Goal: Download file/media

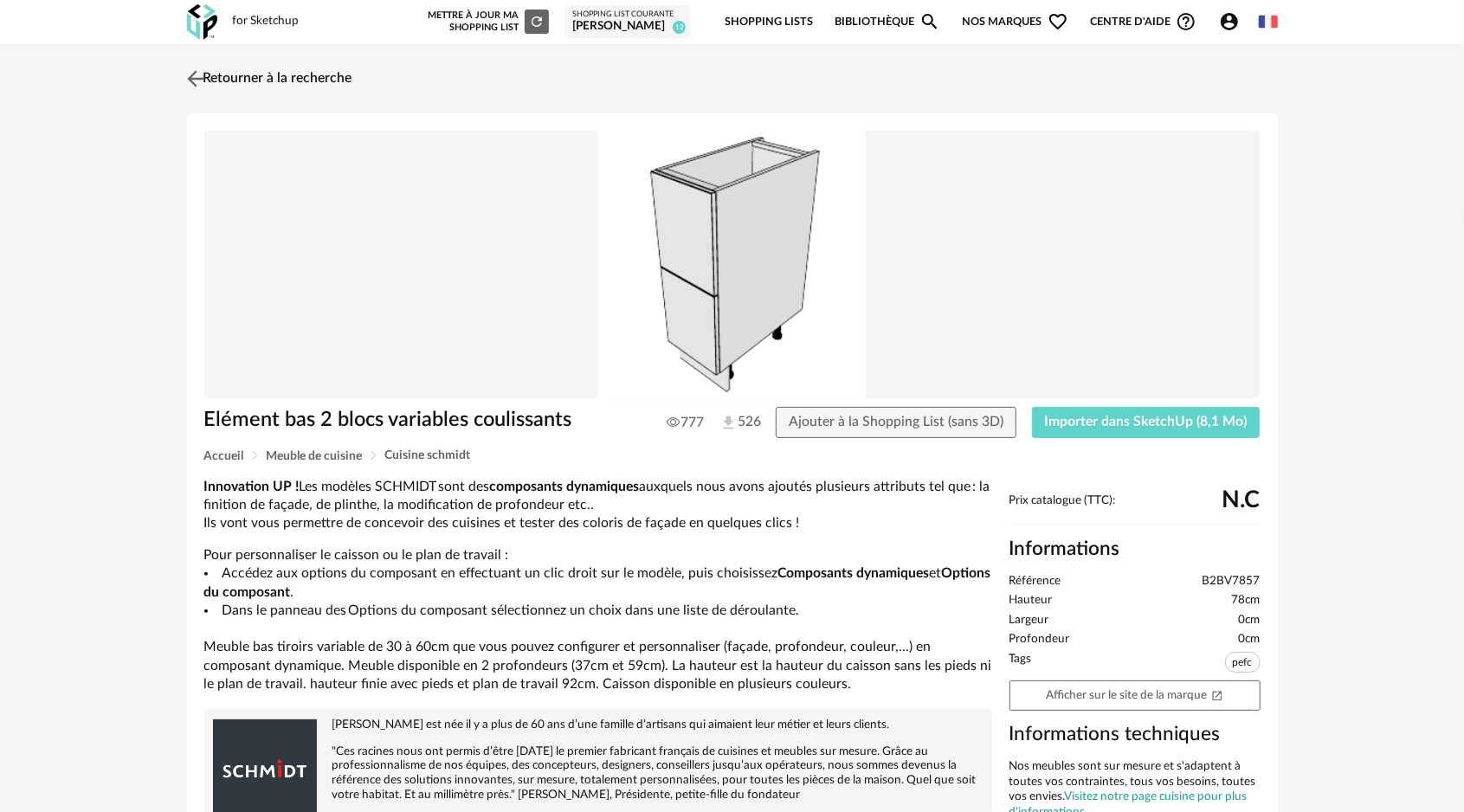
click at [198, 75] on img at bounding box center [195, 78] width 25 height 25
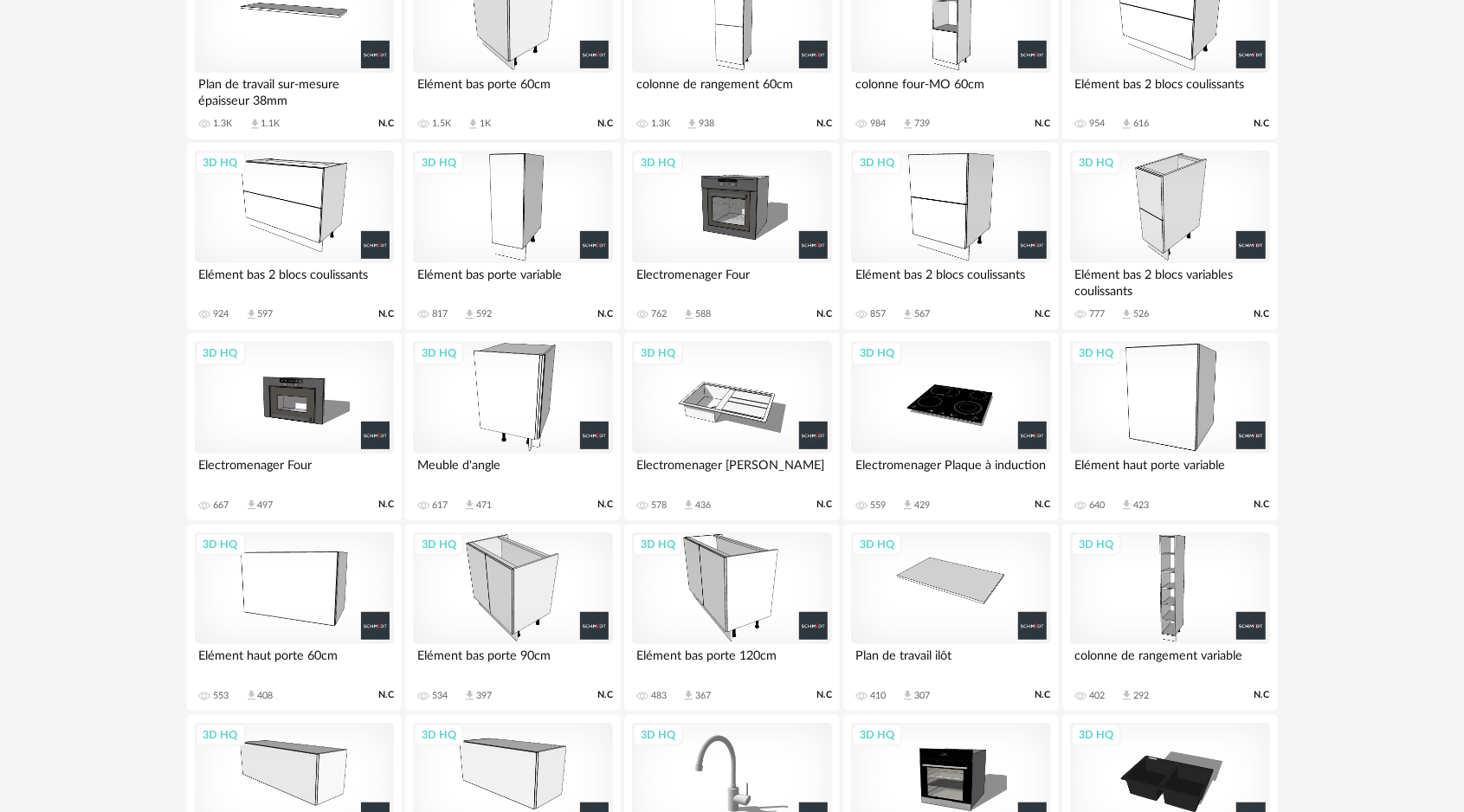
scroll to position [259, 0]
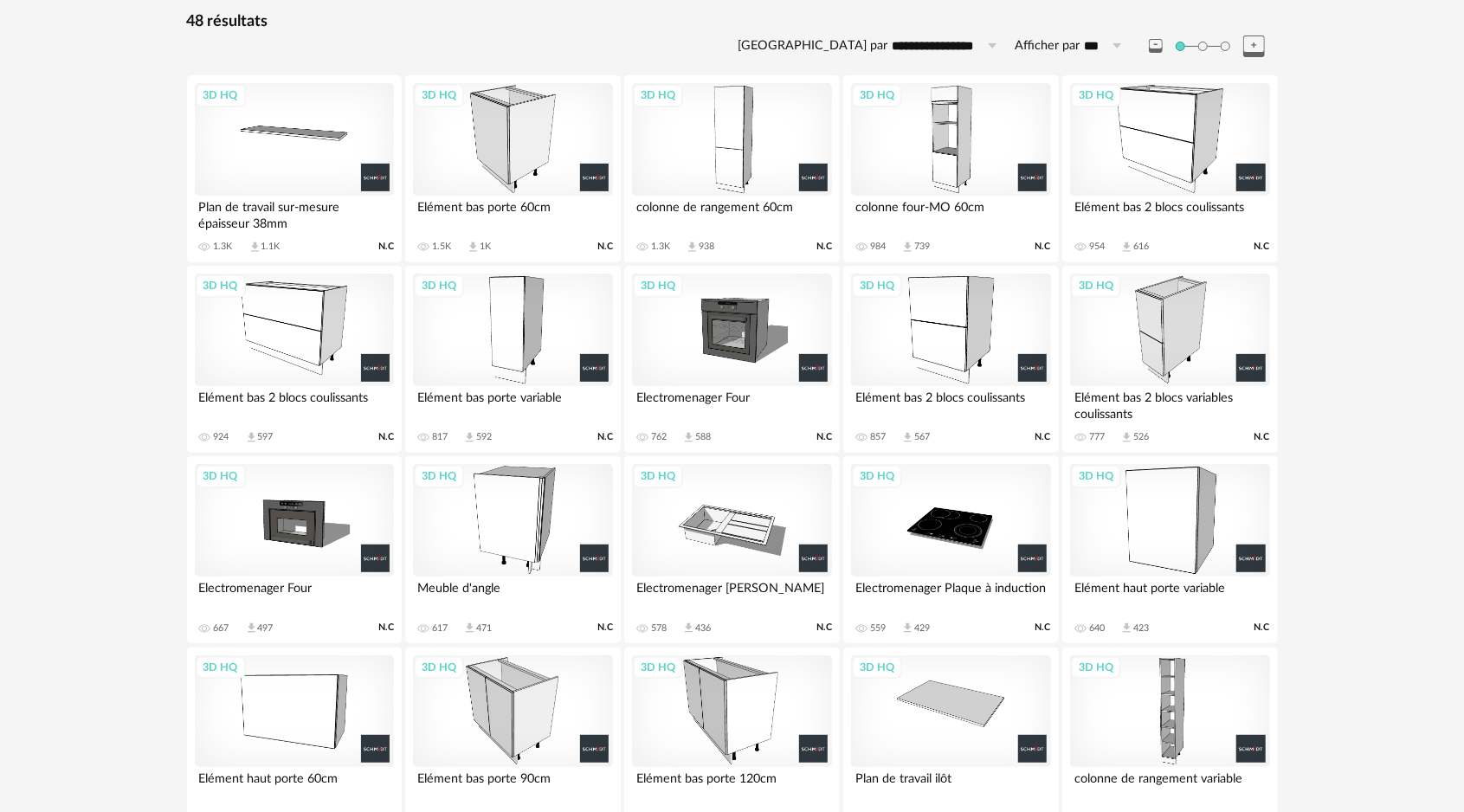
click at [480, 539] on div "3D HQ" at bounding box center [512, 520] width 199 height 113
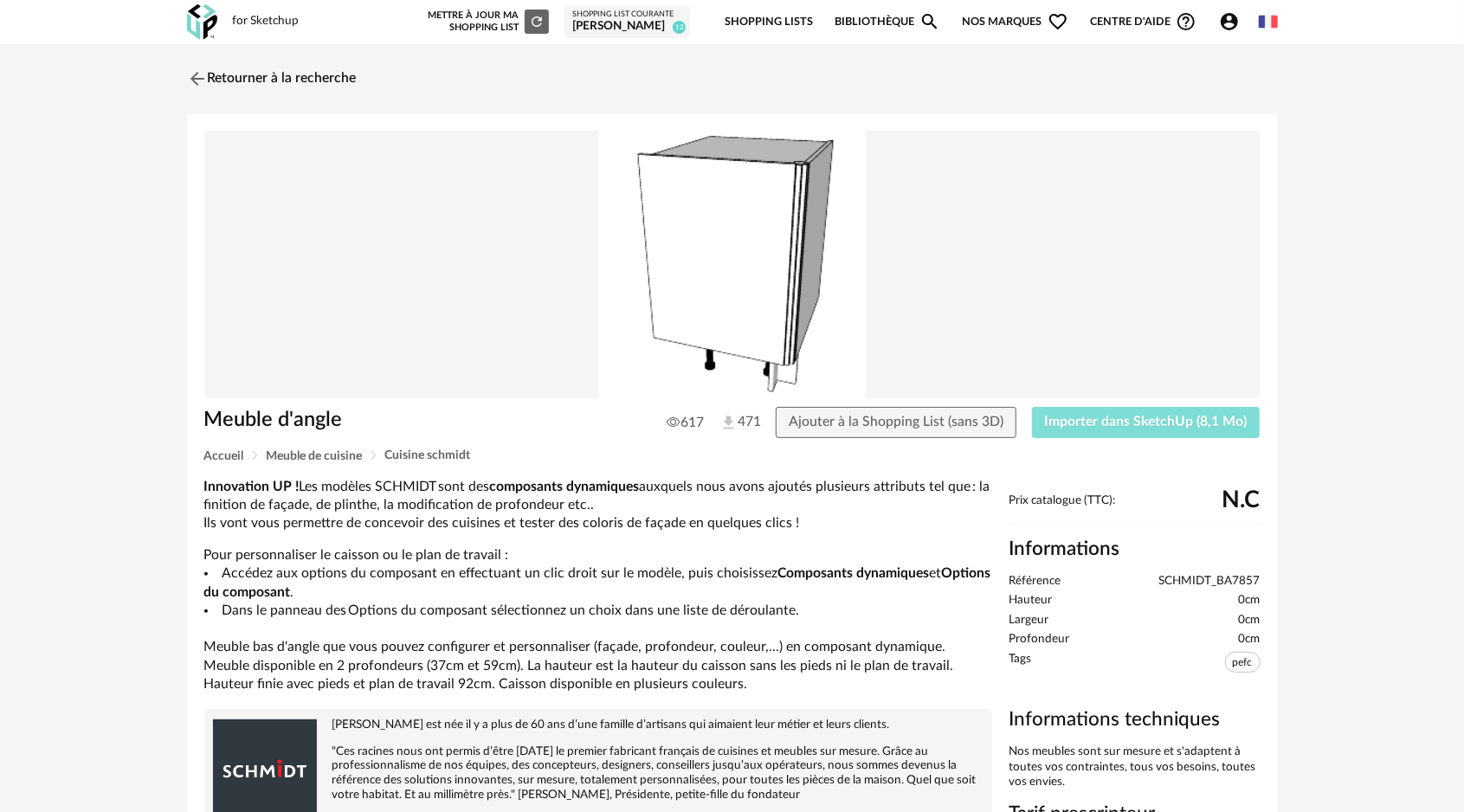
click at [1145, 414] on span "Importer dans SketchUp (8,1 Mo)" at bounding box center [1146, 421] width 202 height 14
click at [192, 78] on img at bounding box center [195, 78] width 25 height 25
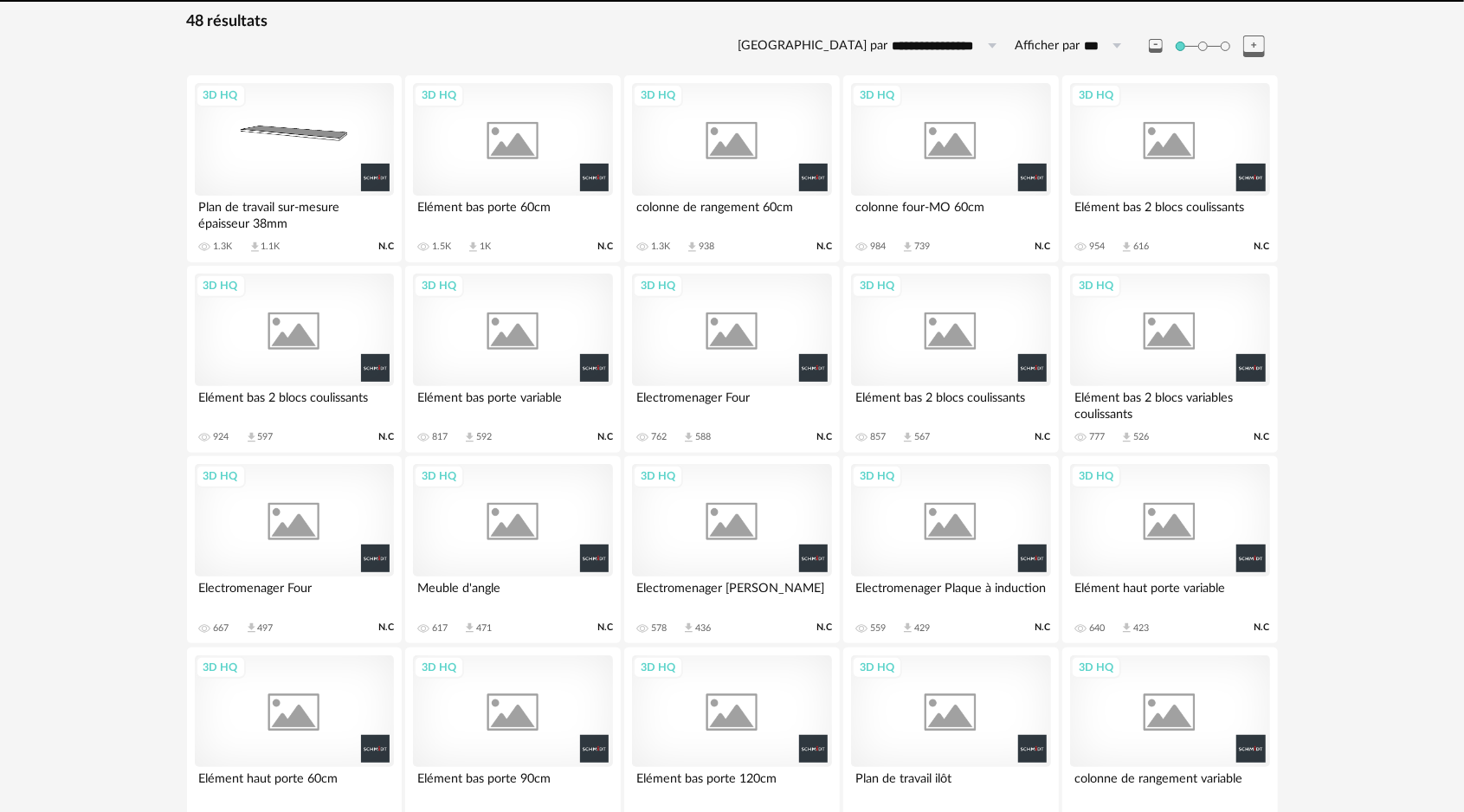
scroll to position [316, 0]
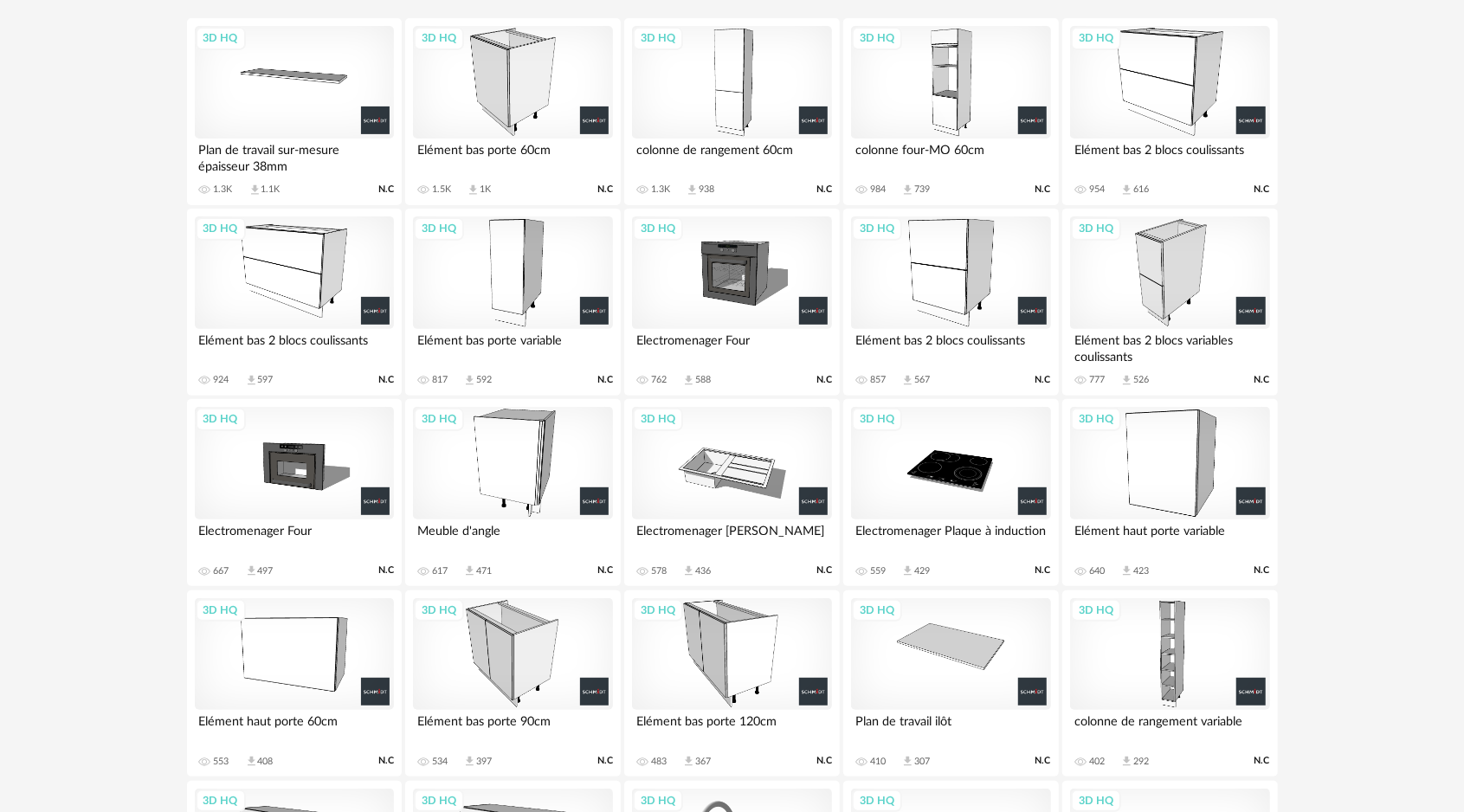
click at [929, 255] on div "3D HQ" at bounding box center [951, 272] width 199 height 113
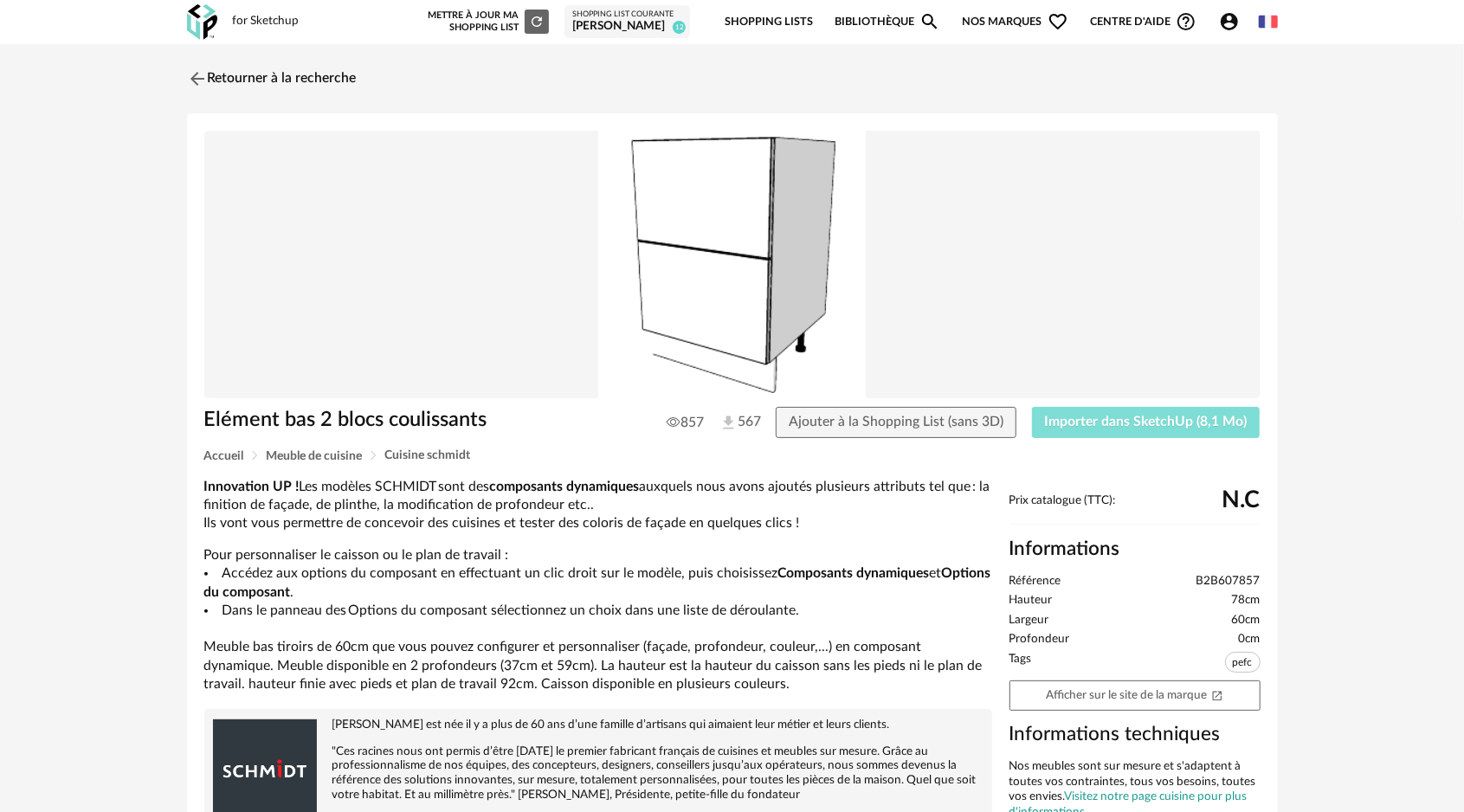
click at [1136, 420] on span "Importer dans SketchUp (8,1 Mo)" at bounding box center [1146, 421] width 202 height 14
